Goal: Task Accomplishment & Management: Complete application form

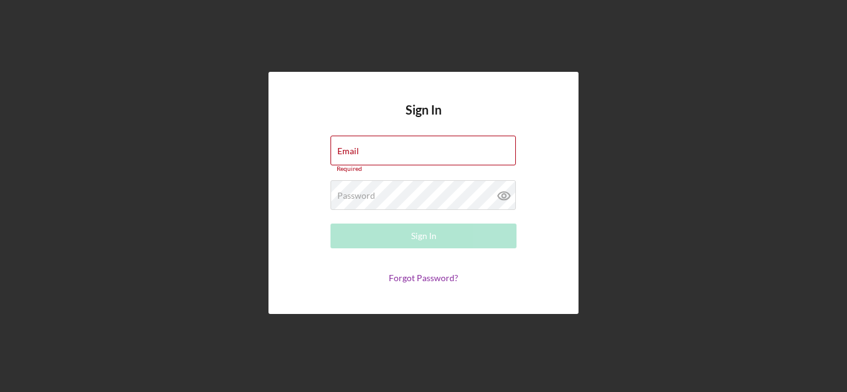
type input "[EMAIL_ADDRESS][DOMAIN_NAME]"
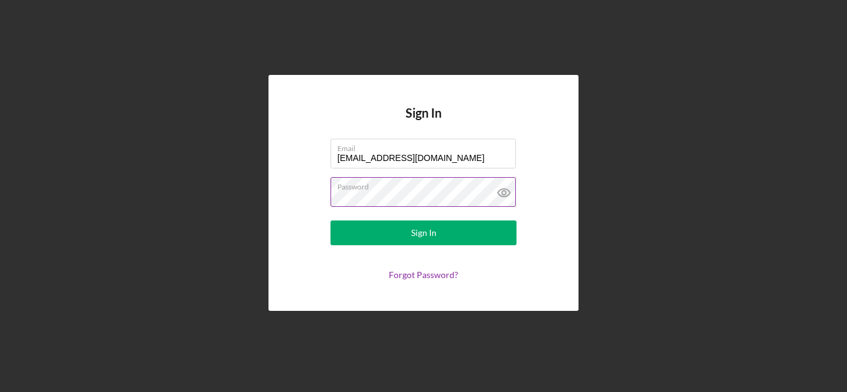
click at [506, 186] on icon at bounding box center [503, 192] width 31 height 31
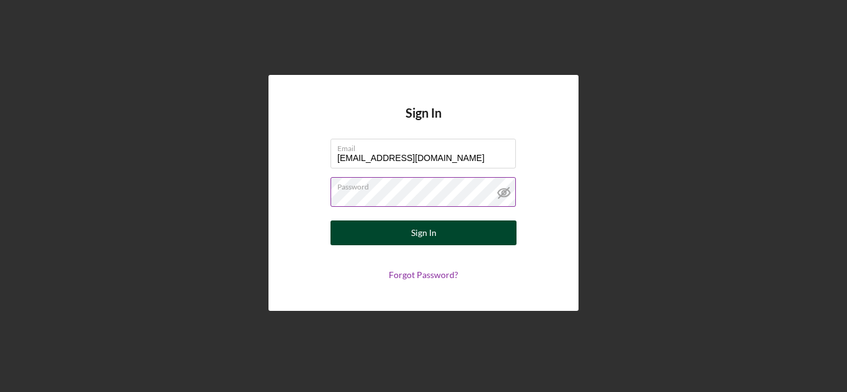
click at [452, 234] on button "Sign In" at bounding box center [423, 233] width 186 height 25
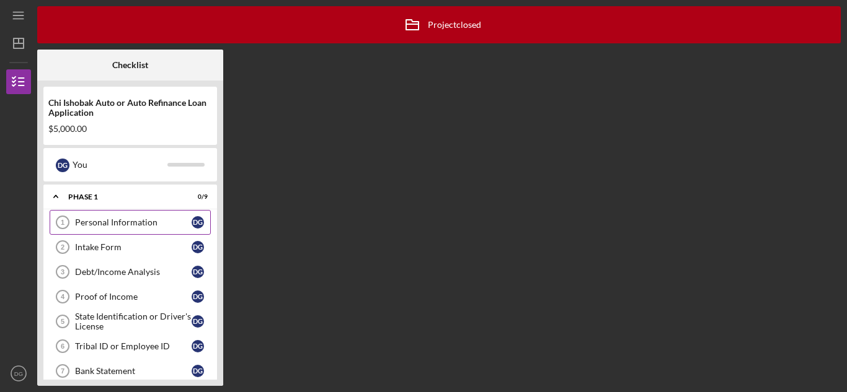
click at [181, 225] on div "Personal Information" at bounding box center [133, 223] width 117 height 10
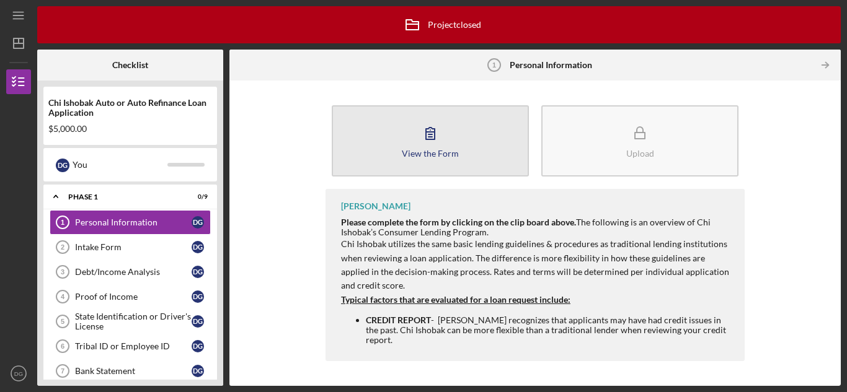
click at [429, 139] on icon "button" at bounding box center [430, 134] width 9 height 12
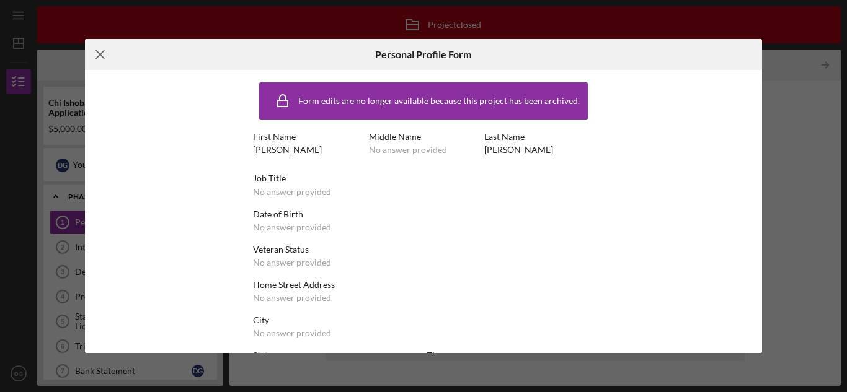
click at [100, 53] on icon "Icon/Menu Close" at bounding box center [100, 54] width 31 height 31
